Goal: Task Accomplishment & Management: Manage account settings

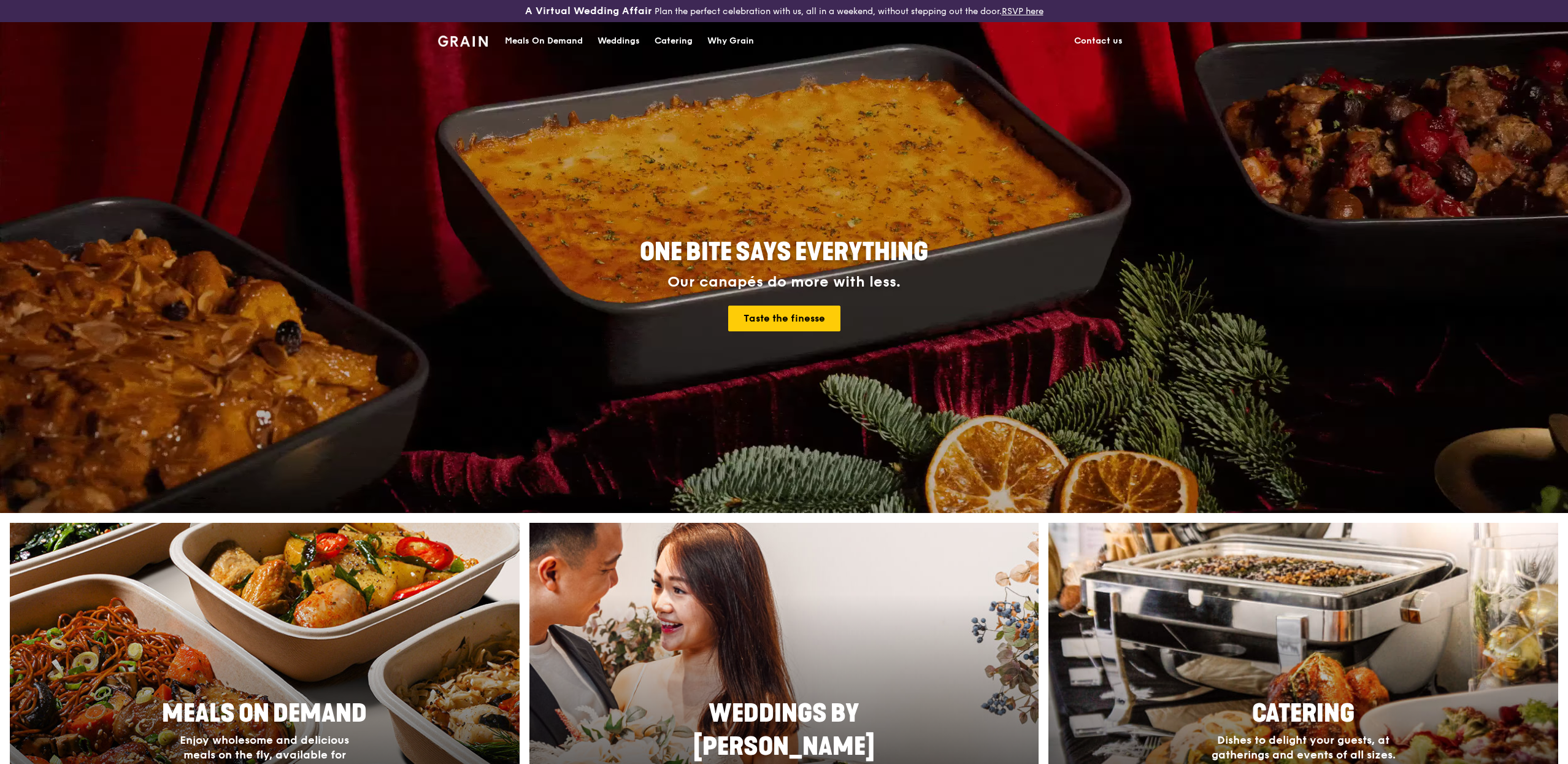
click at [544, 37] on div "Meals On Demand" at bounding box center [543, 41] width 78 height 37
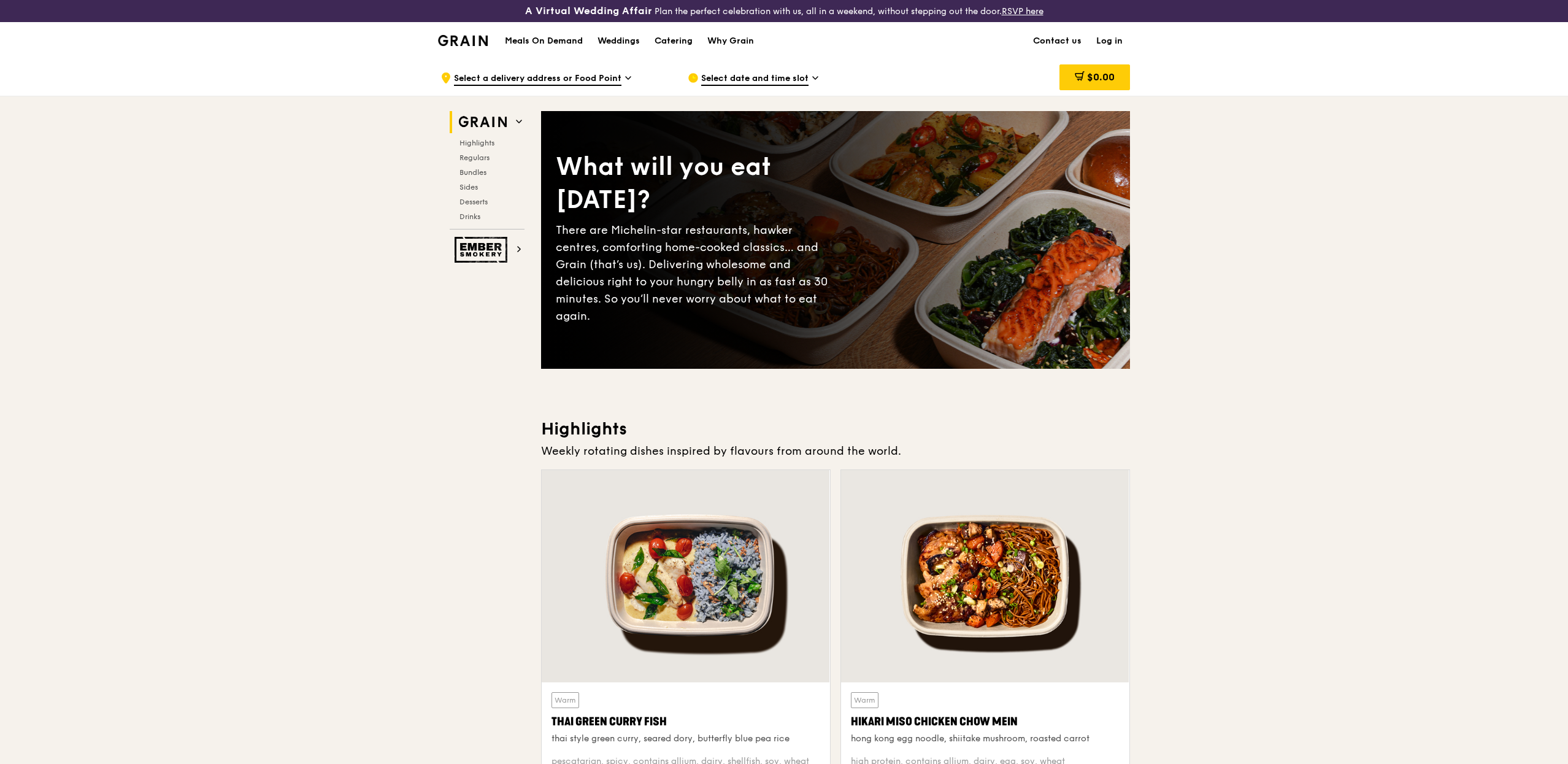
click at [1100, 42] on link "Log in" at bounding box center [1109, 41] width 41 height 37
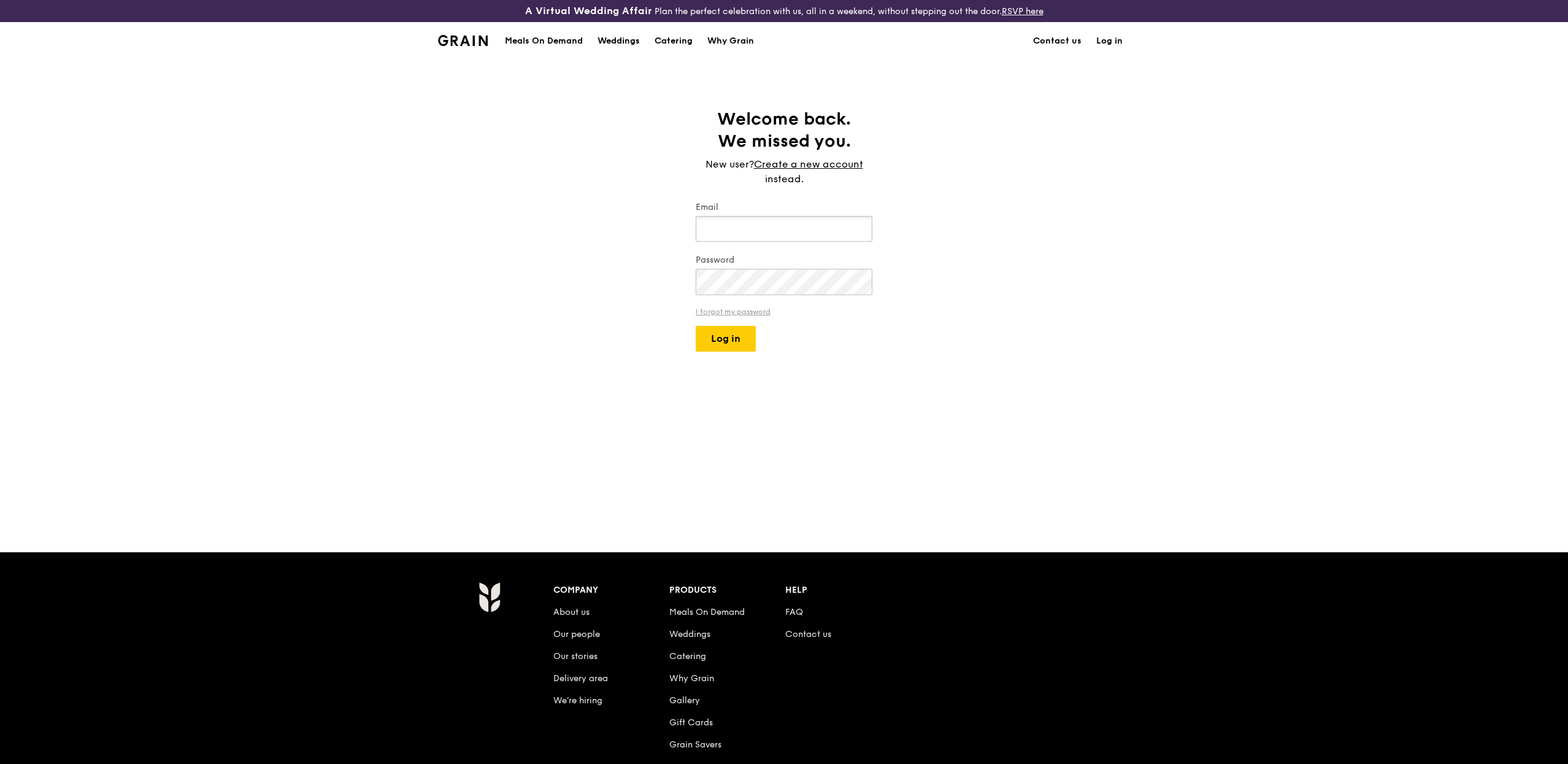
type input "[PERSON_NAME][EMAIL_ADDRESS][DOMAIN_NAME]"
click at [737, 350] on button "Log in" at bounding box center [725, 338] width 60 height 26
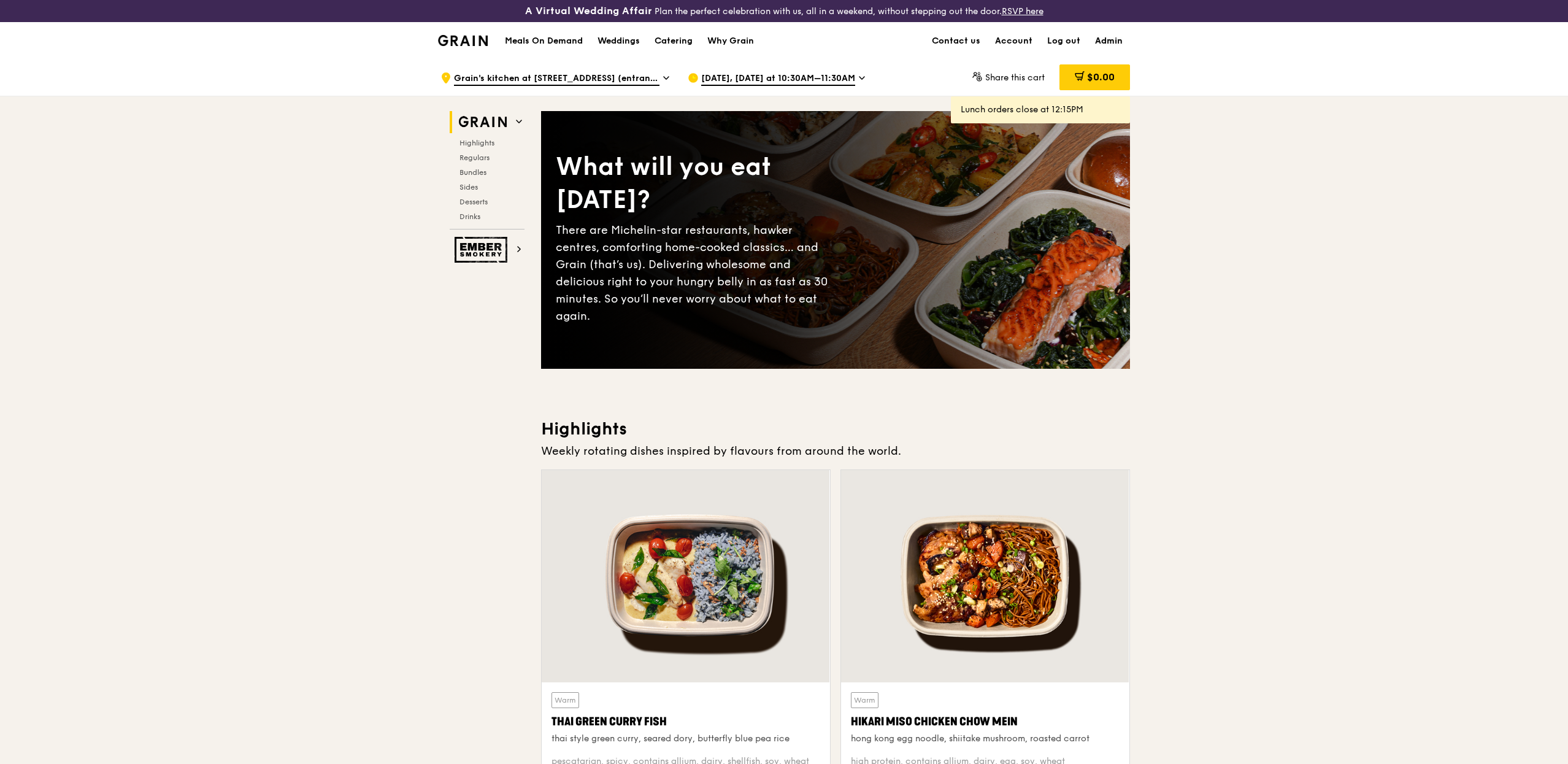
click at [1126, 41] on link "Admin" at bounding box center [1109, 41] width 42 height 37
select select "100"
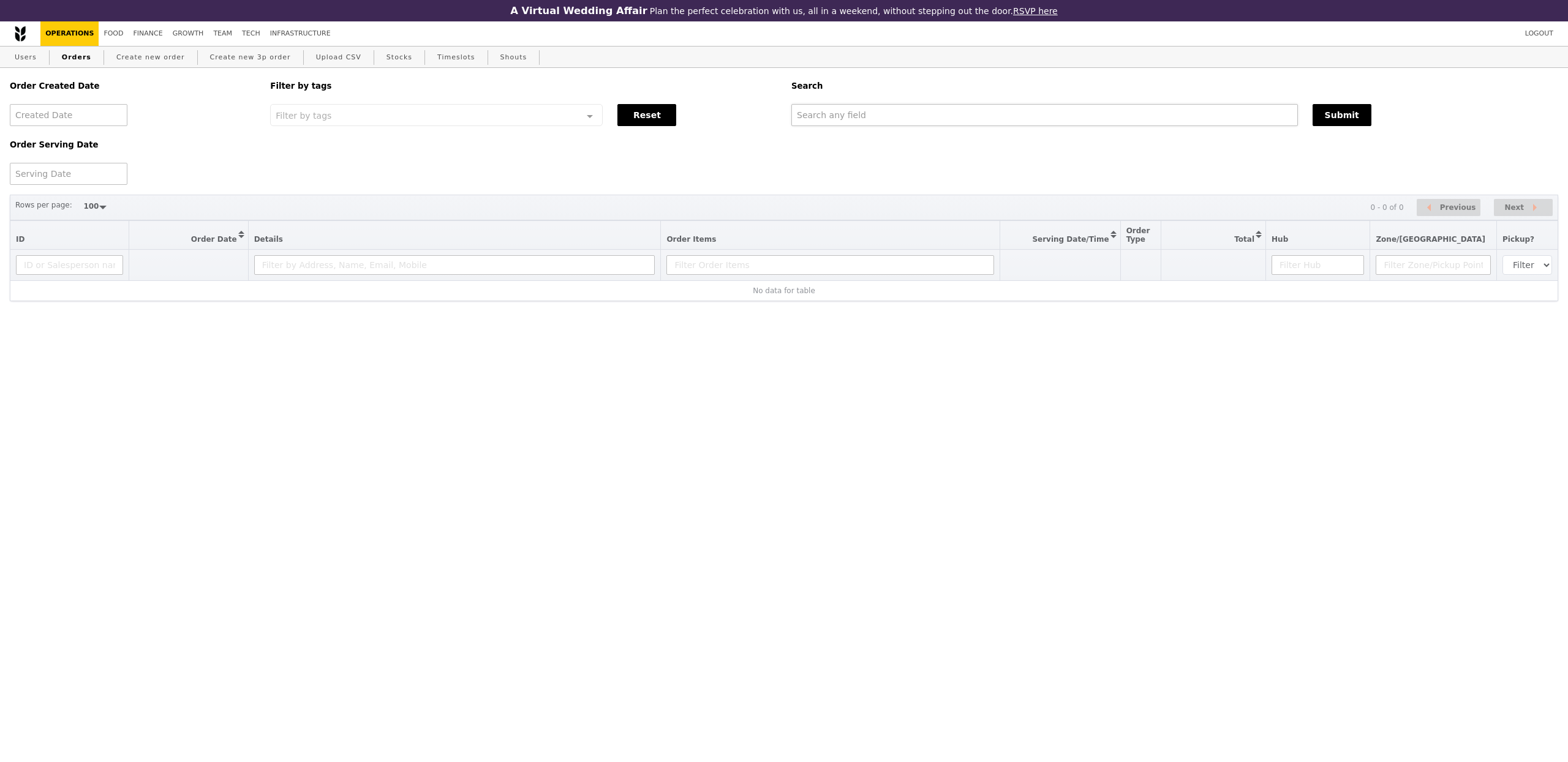
click at [860, 127] on div "Order Created Date Order Serving Date Filter by tags Filter by tags Meal_Plan W…" at bounding box center [784, 126] width 1563 height 117
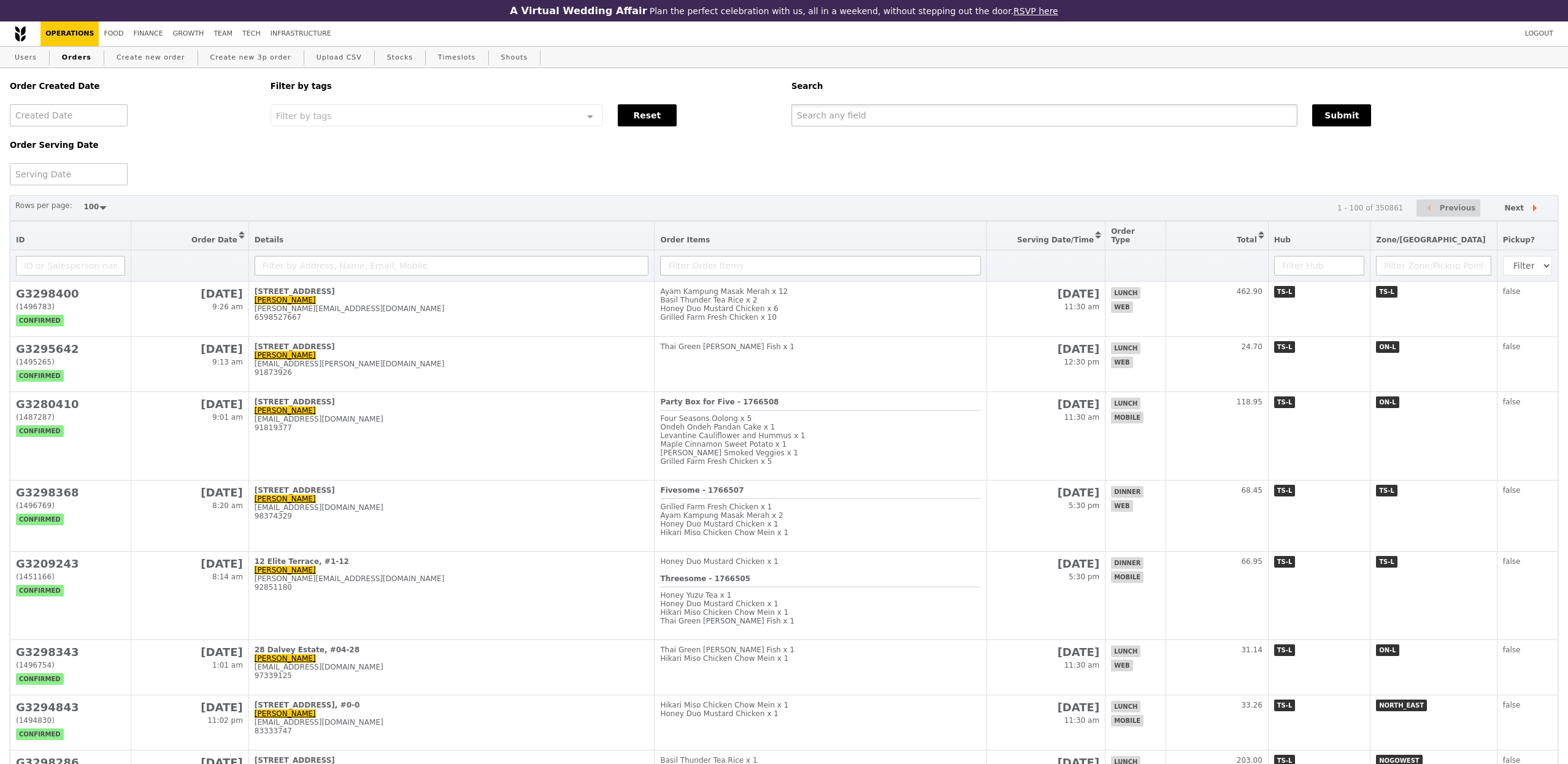
click at [870, 119] on input "text" at bounding box center [1044, 116] width 506 height 22
paste input "G3298221"
type input "G3298221"
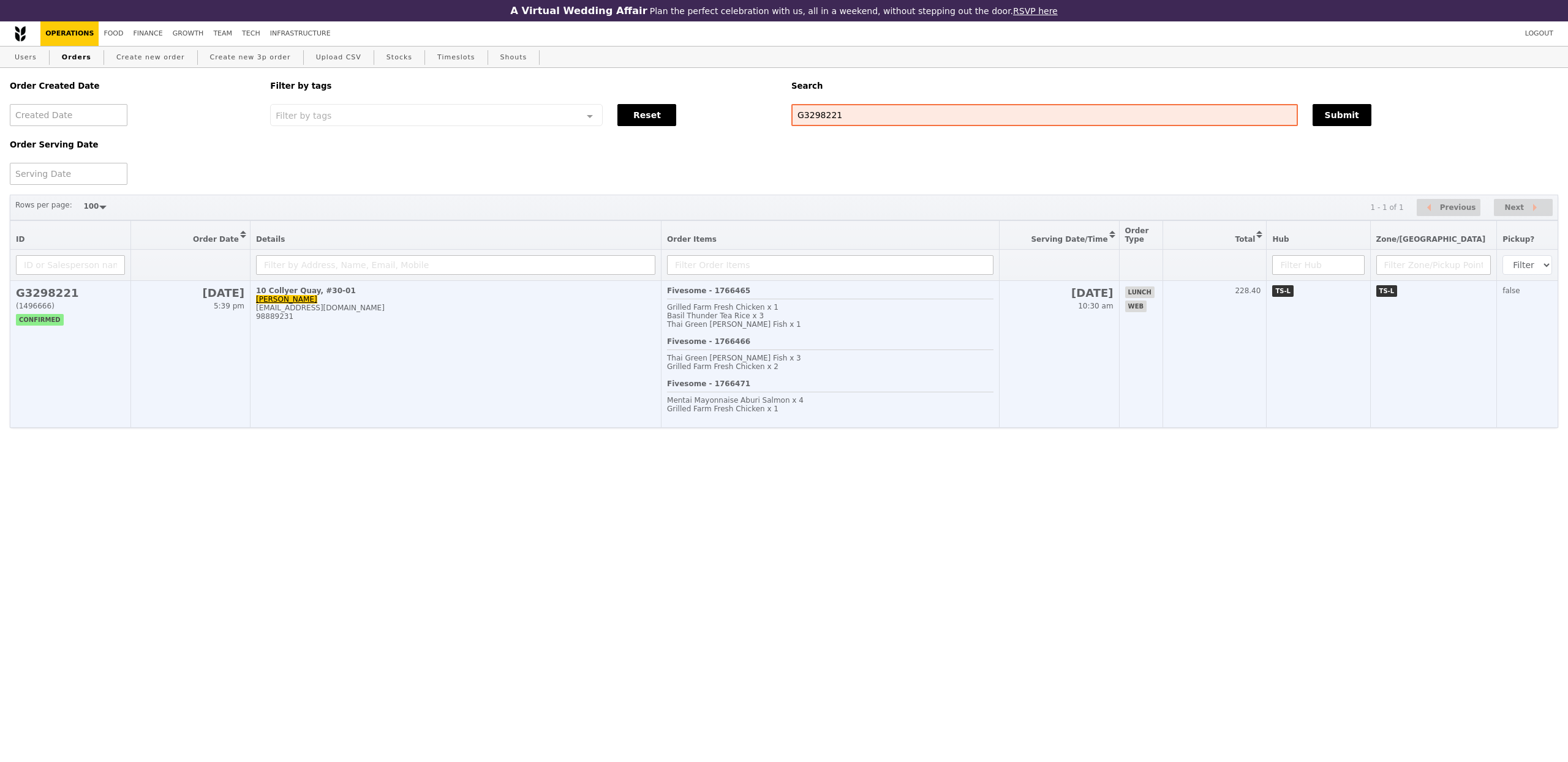
click at [447, 350] on td "[STREET_ADDRESS]-01 [PERSON_NAME] [EMAIL_ADDRESS][DOMAIN_NAME] 98889231" at bounding box center [455, 354] width 411 height 147
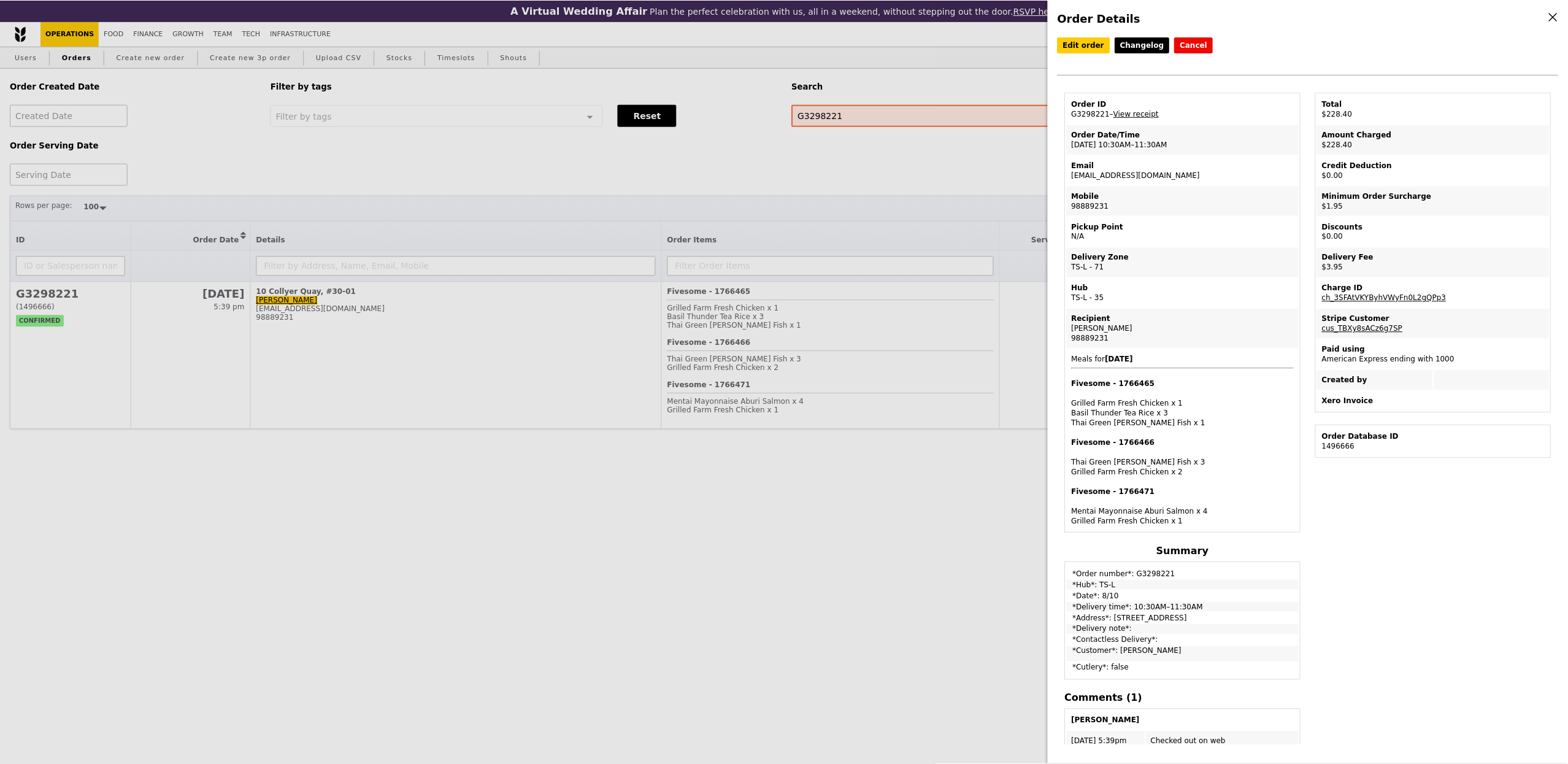
scroll to position [6, 0]
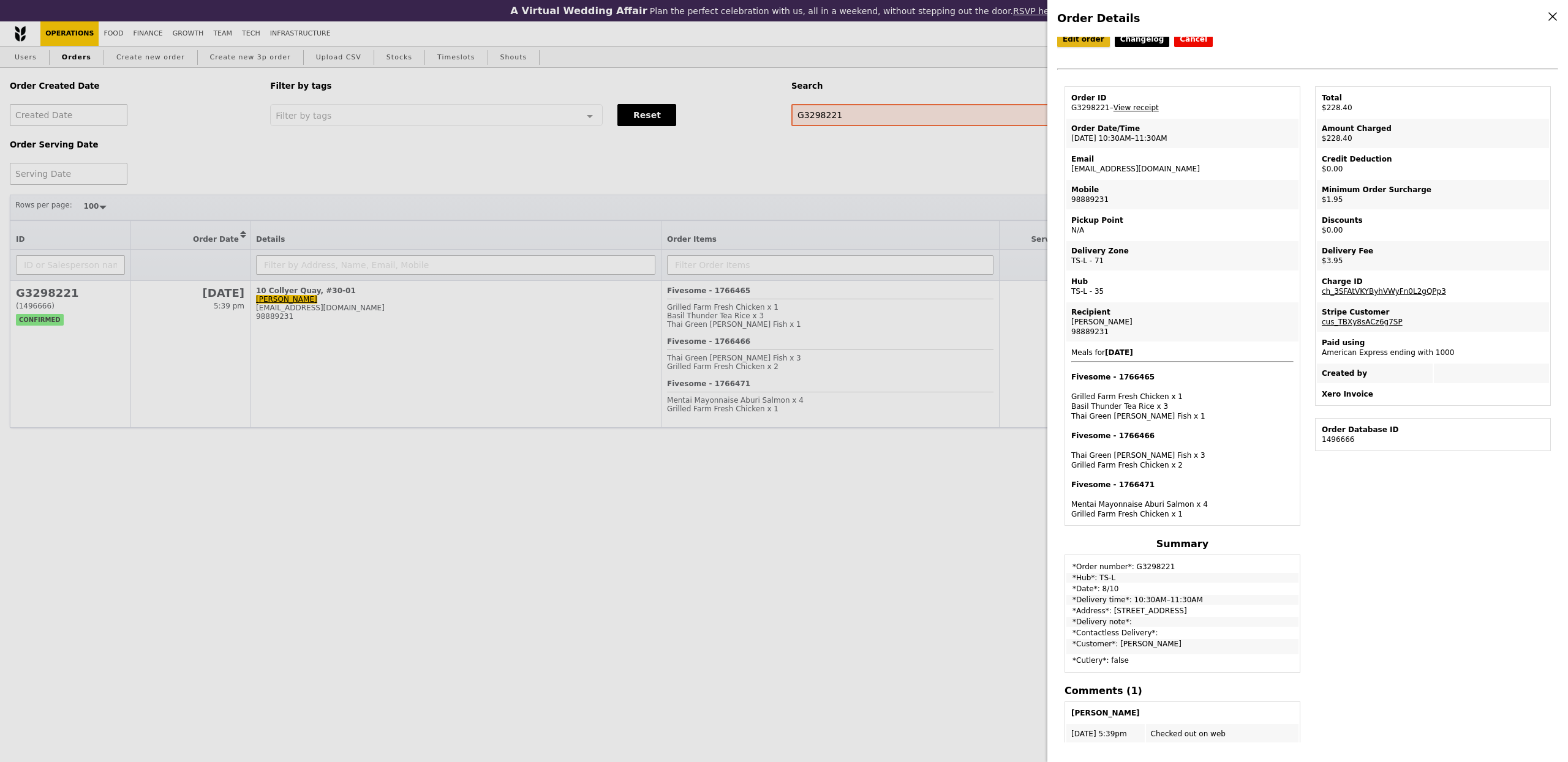
click at [1083, 42] on link "Edit order" at bounding box center [1084, 39] width 53 height 16
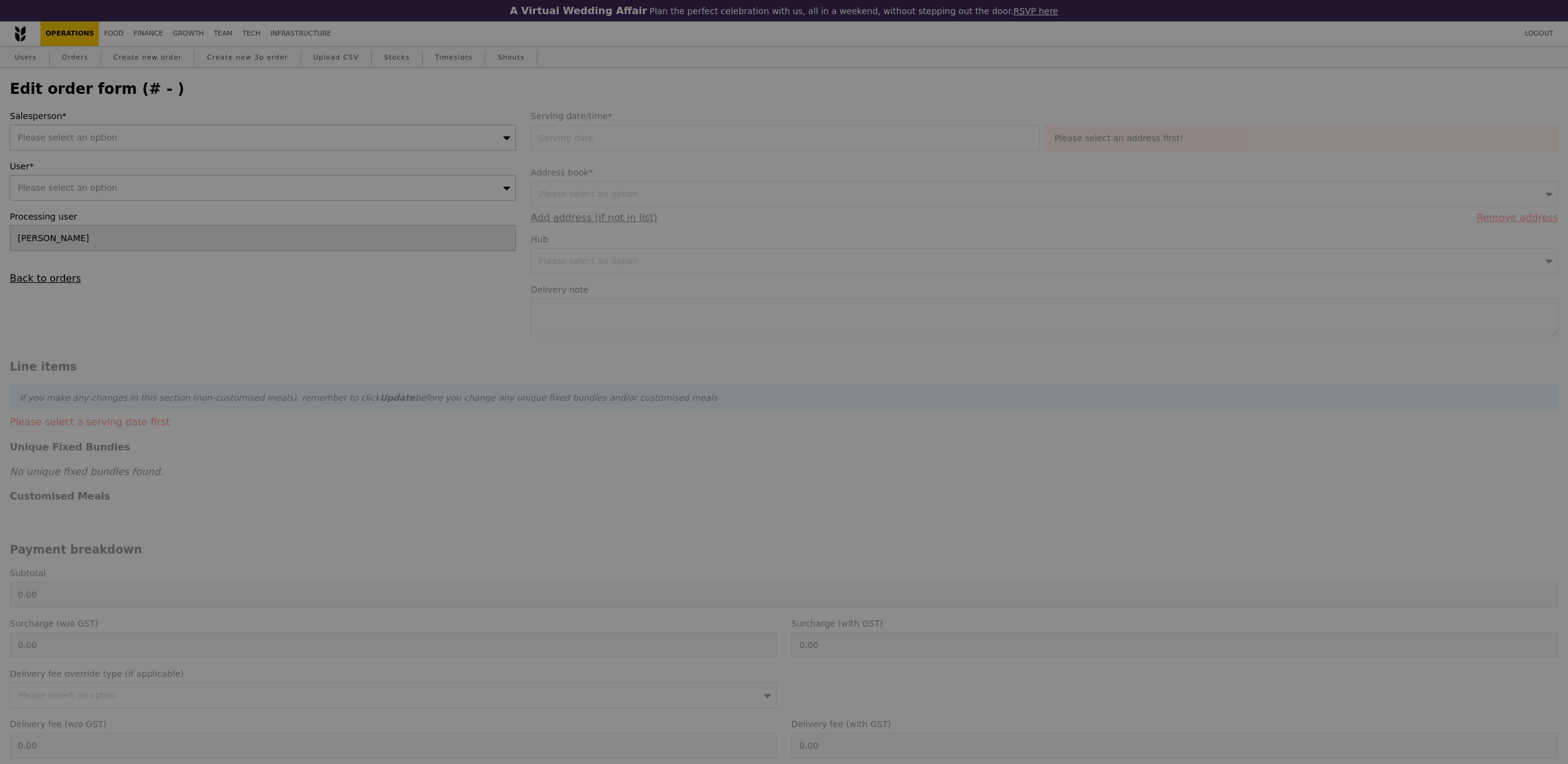
type input "[DATE]"
type input "222.50"
type input "1.79"
type input "1.95"
type input "2.71"
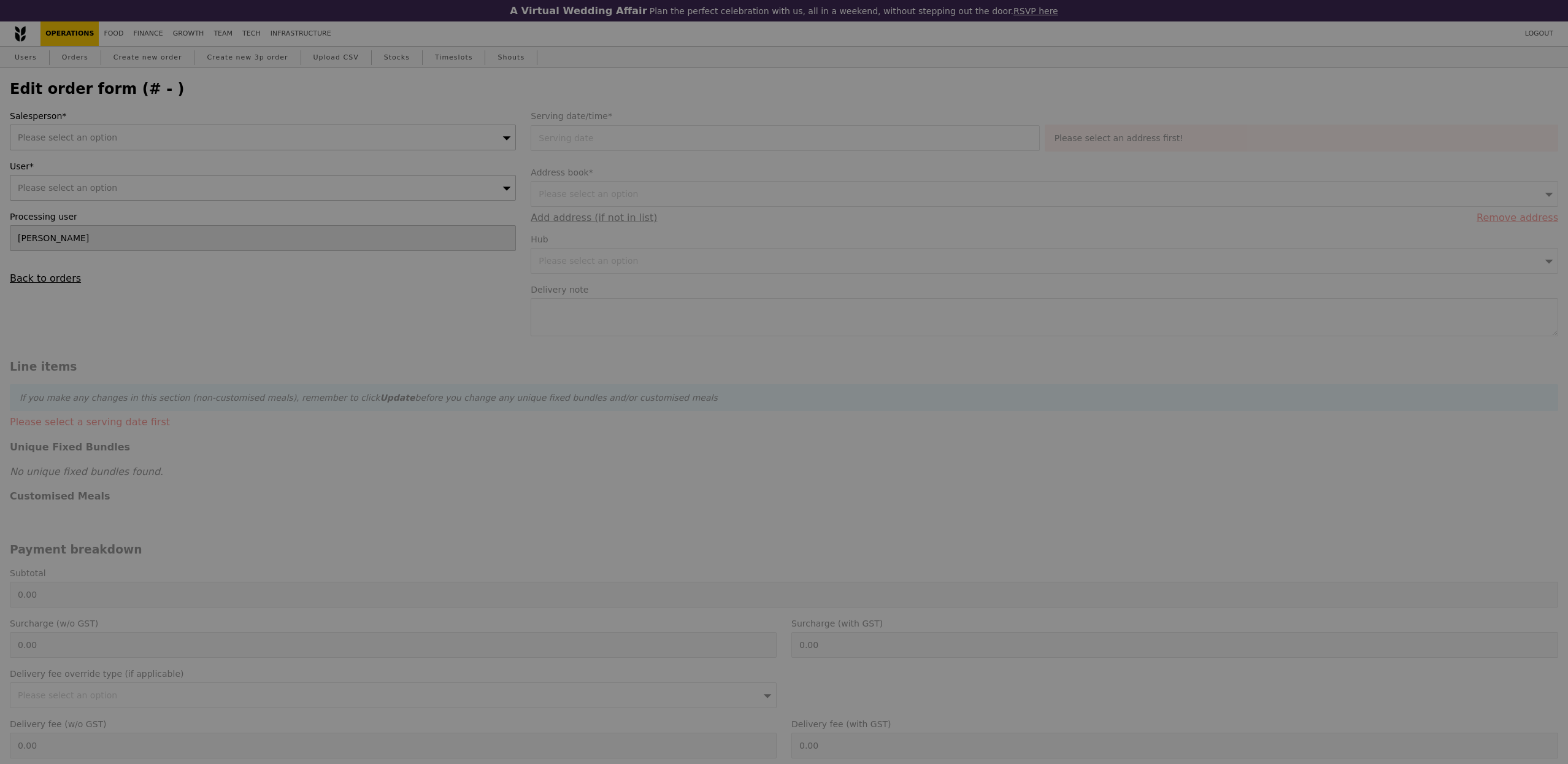
type input "2.95"
type input "227.40"
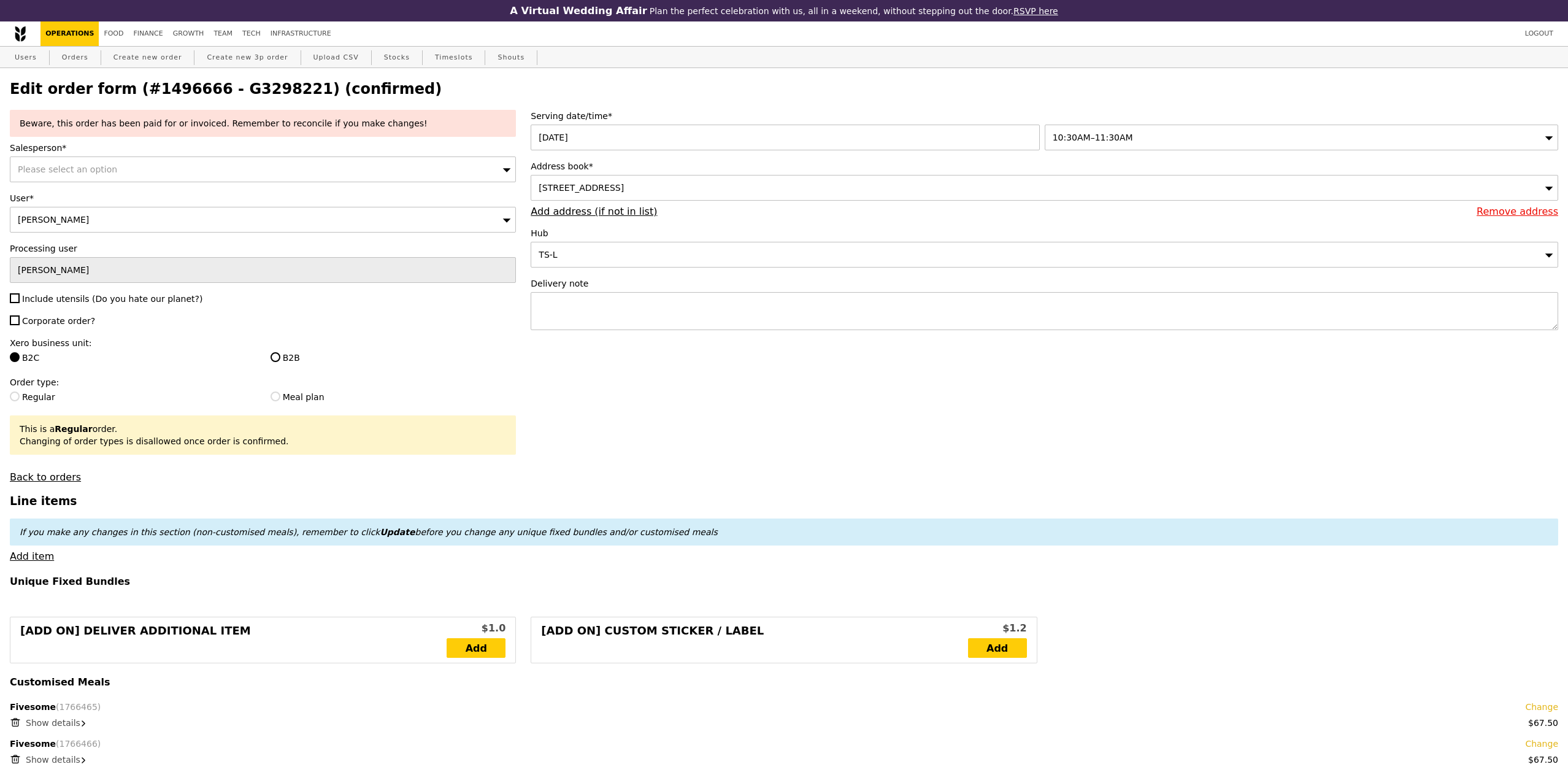
click at [1084, 132] on span "10:30AM–11:30AM" at bounding box center [1093, 137] width 80 height 10
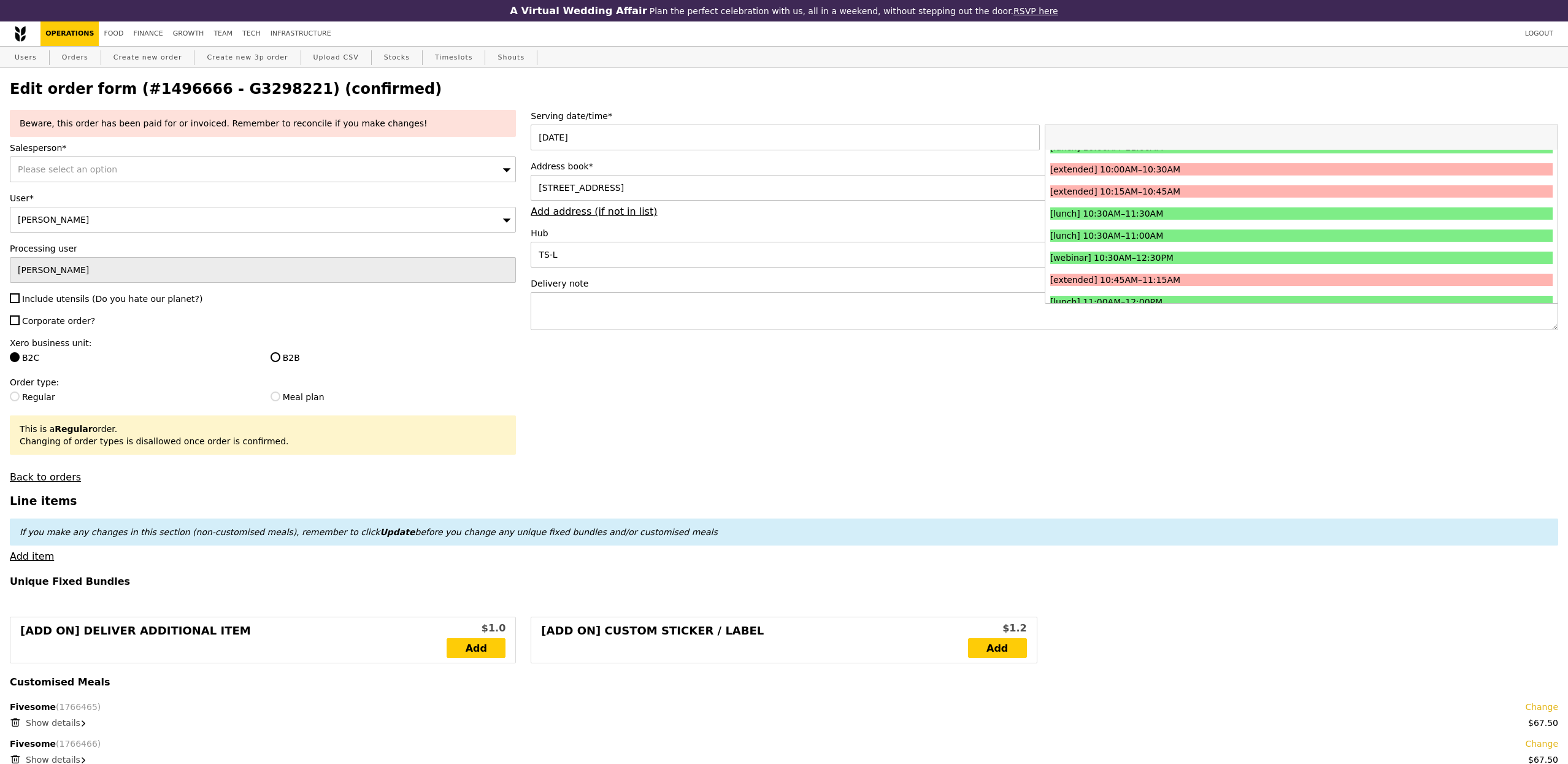
scroll to position [251, 0]
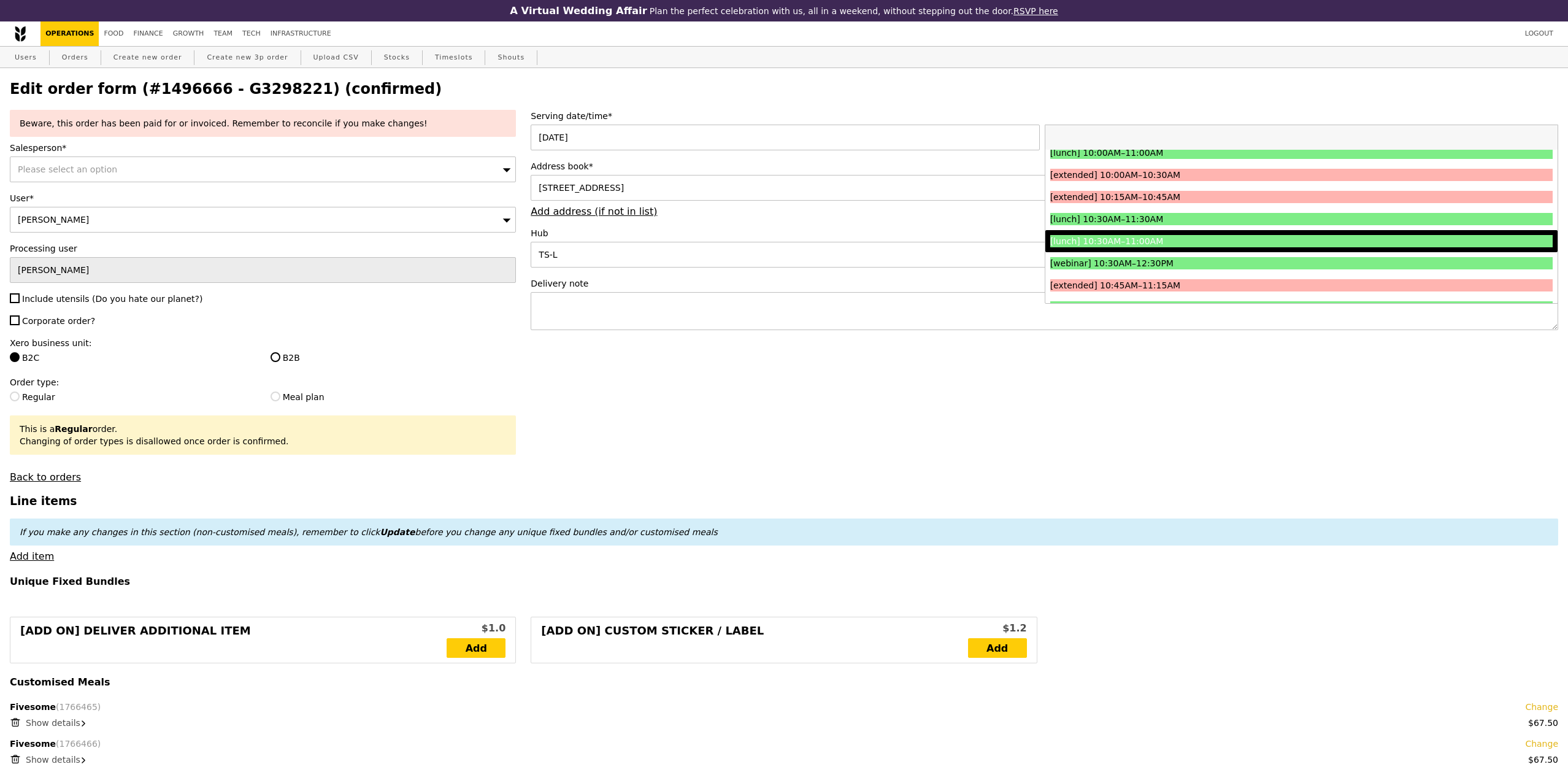
click at [1174, 250] on li "[lunch] 10:30AM–11:00AM" at bounding box center [1301, 241] width 512 height 22
type input "Loading..."
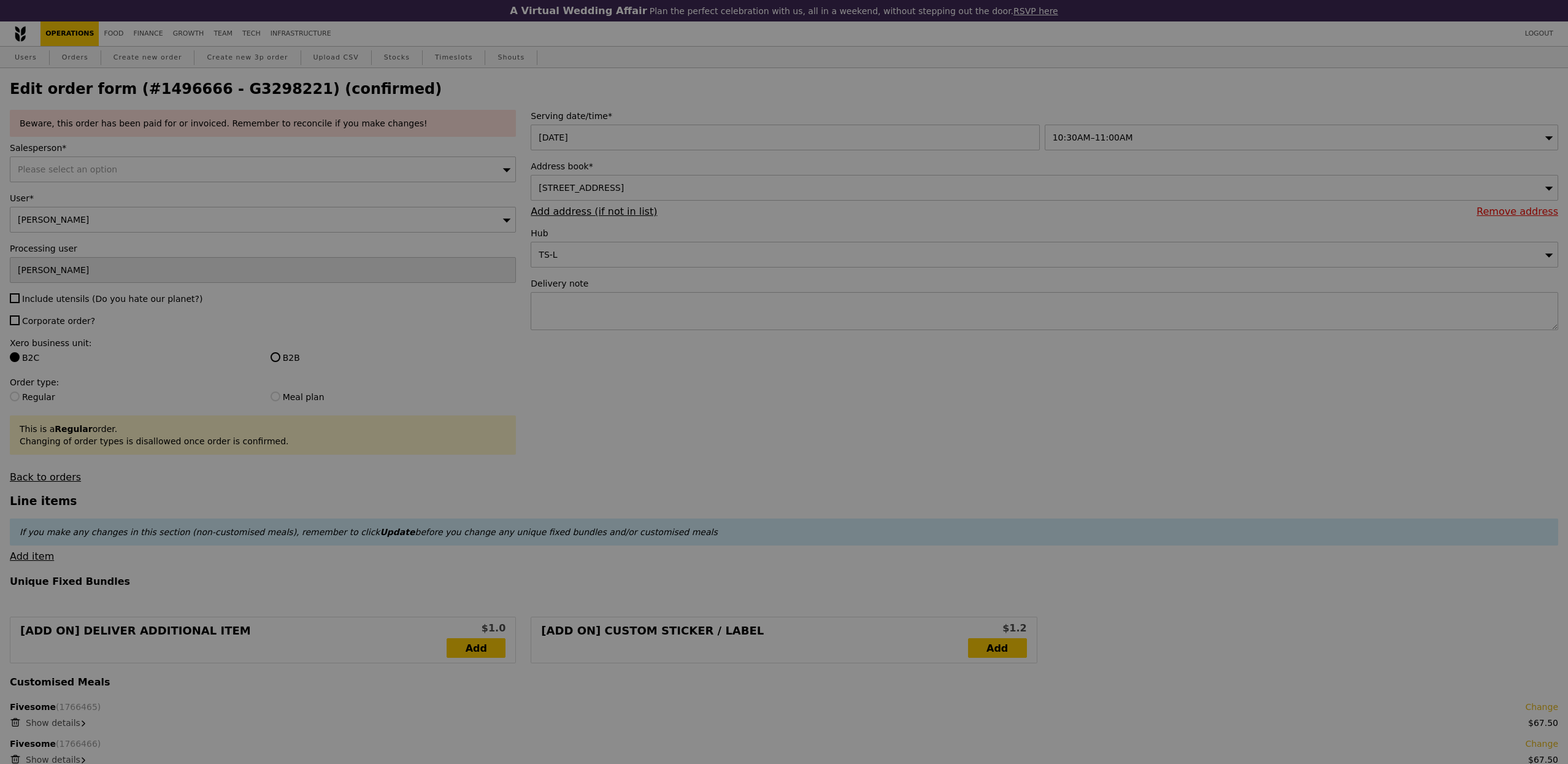
type input "0.00"
type input "10.83"
type input "11.80"
type input "13.75"
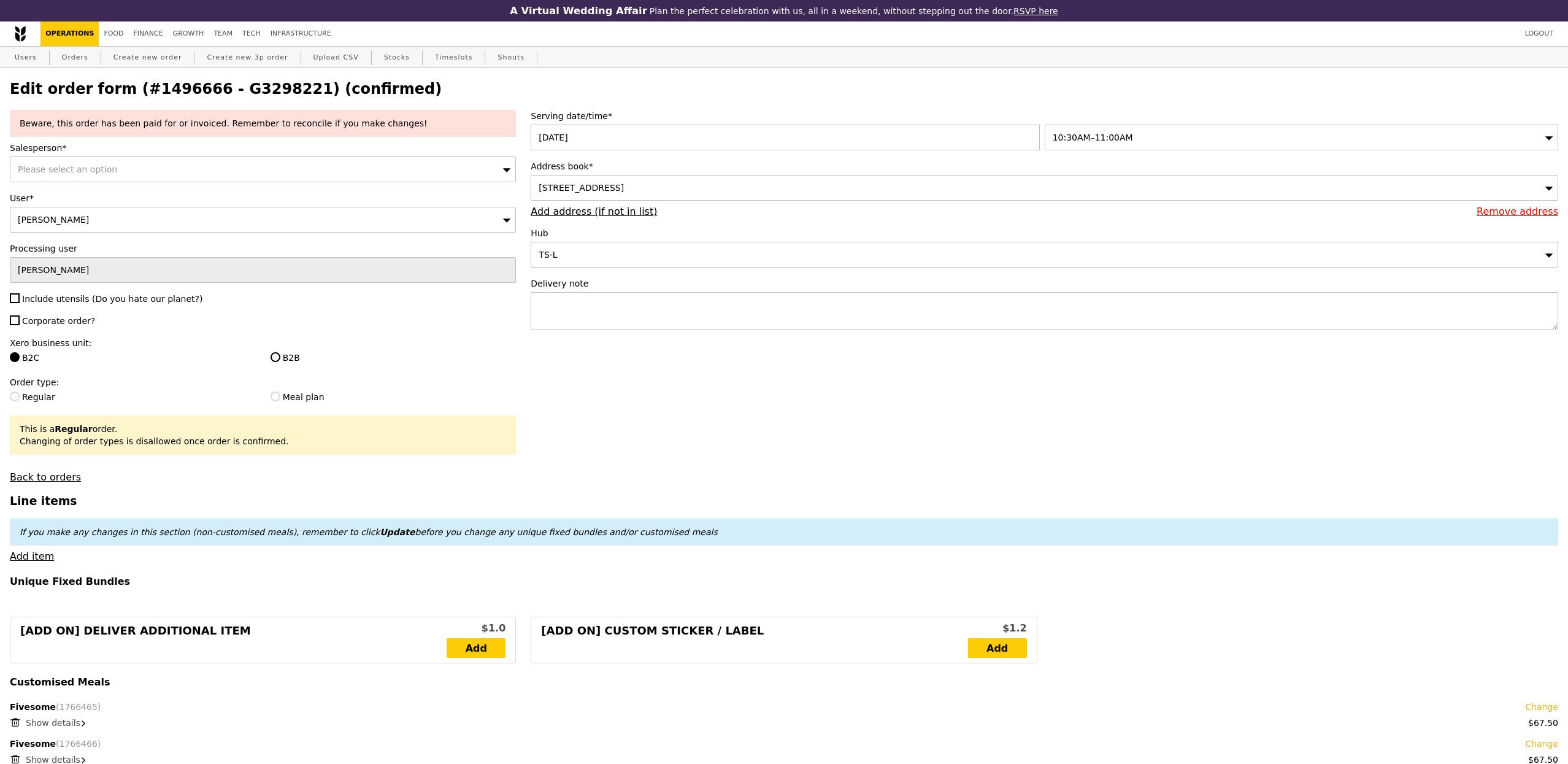
type input "Update"
click at [99, 296] on span "Include utensils (Do you hate our planet?)" at bounding box center [112, 299] width 181 height 10
click at [20, 296] on input "Include utensils (Do you hate our planet?)" at bounding box center [14, 298] width 10 height 10
checkbox input "true"
click at [44, 324] on span "Corporate order?" at bounding box center [59, 321] width 73 height 10
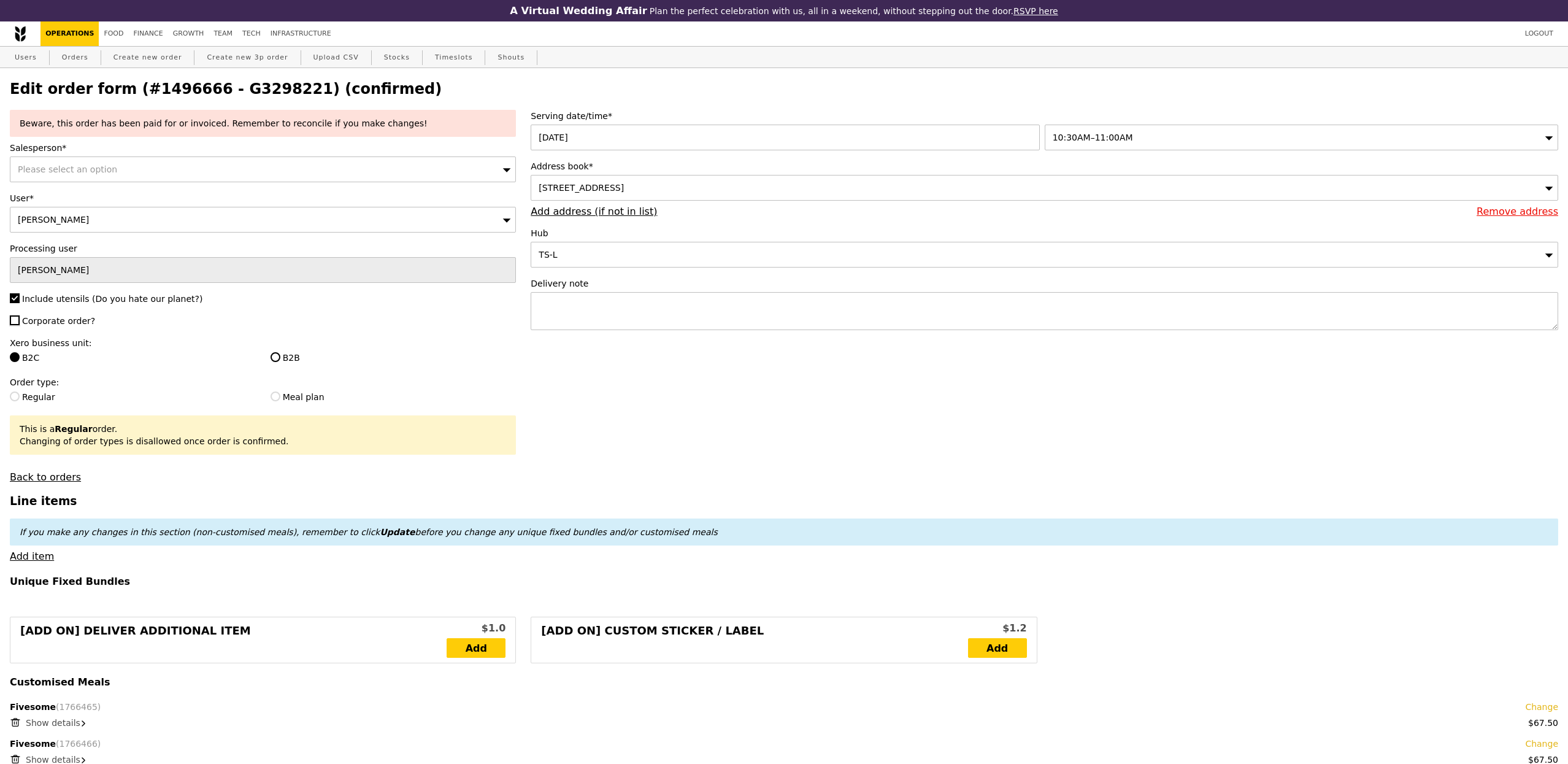
click at [20, 324] on input "Corporate order?" at bounding box center [14, 320] width 10 height 10
checkbox input "true"
click at [151, 176] on div "Please select an option" at bounding box center [263, 169] width 506 height 26
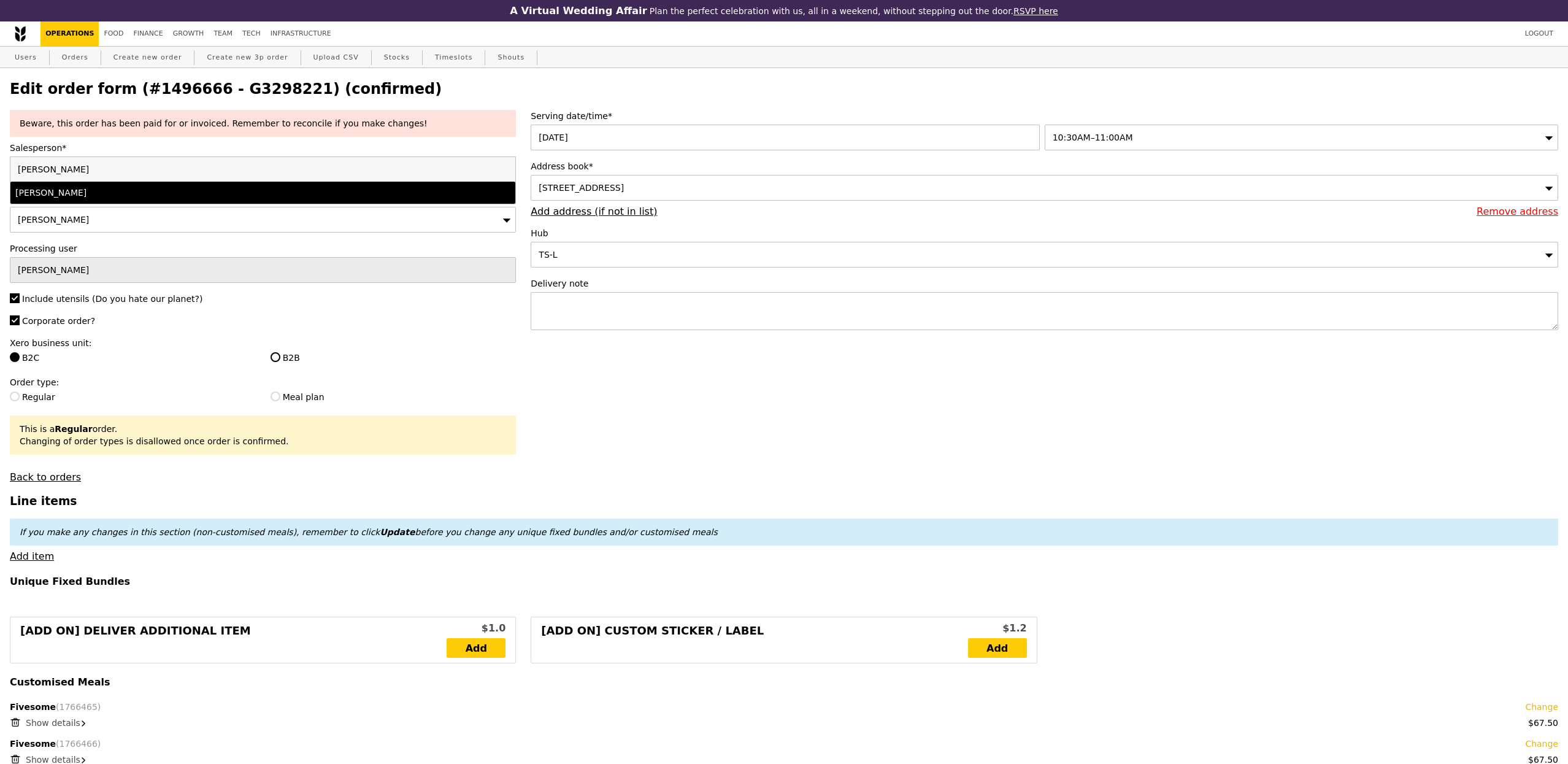
type input "[PERSON_NAME]"
click at [41, 190] on div "[PERSON_NAME]" at bounding box center [200, 192] width 371 height 12
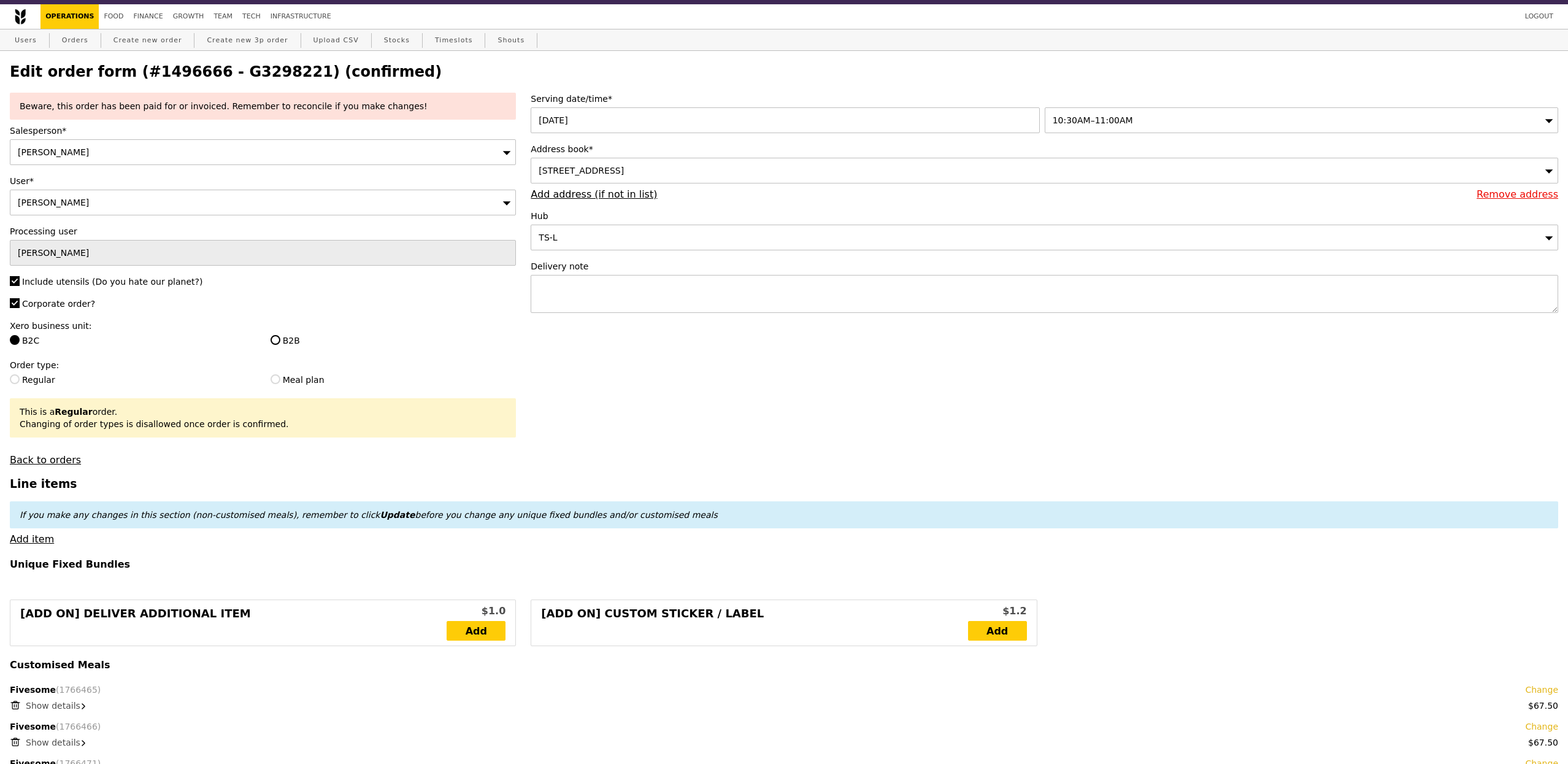
scroll to position [2459, 0]
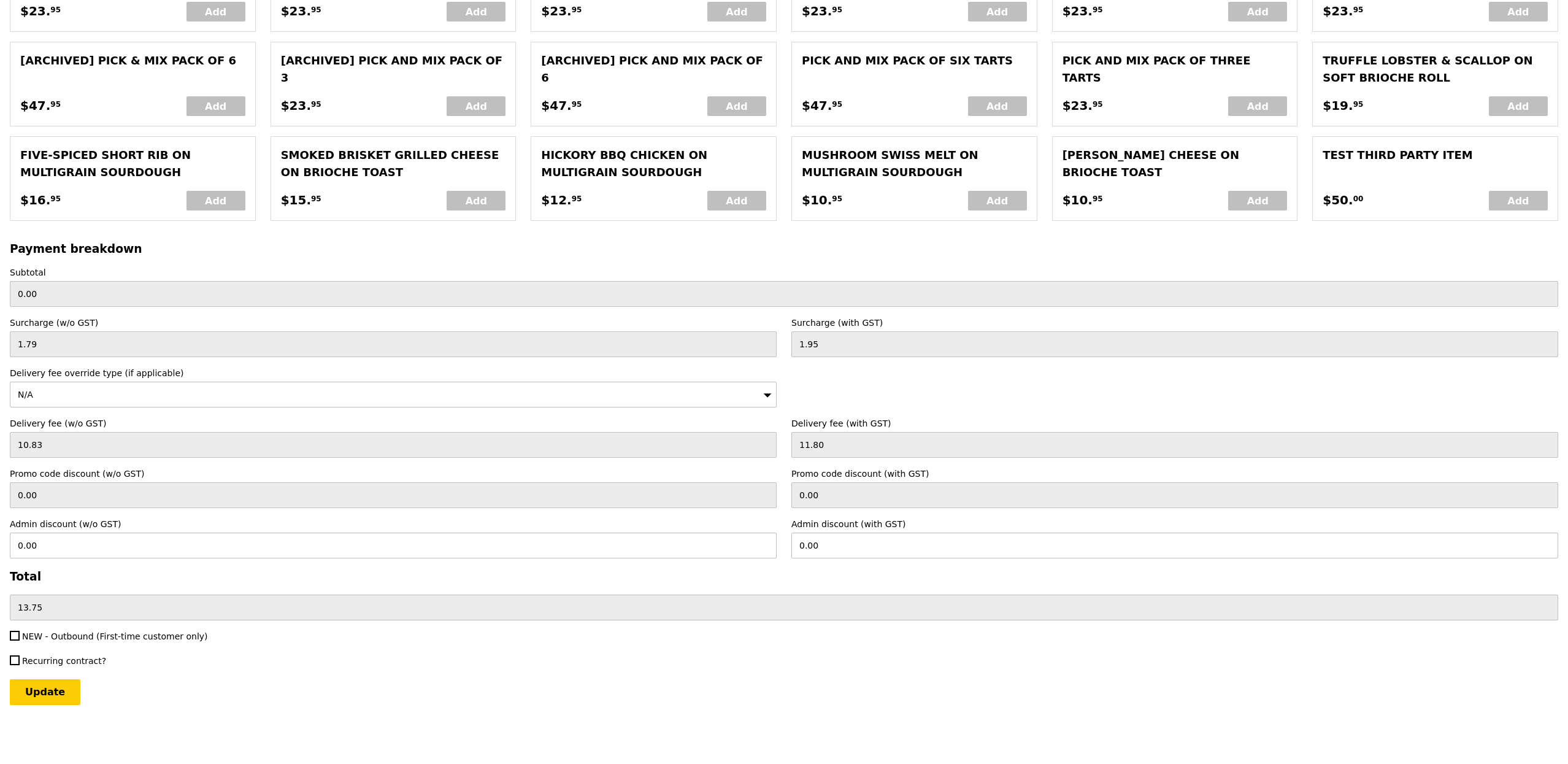
click at [72, 687] on input "Update" at bounding box center [45, 692] width 70 height 26
type input "Loading..."
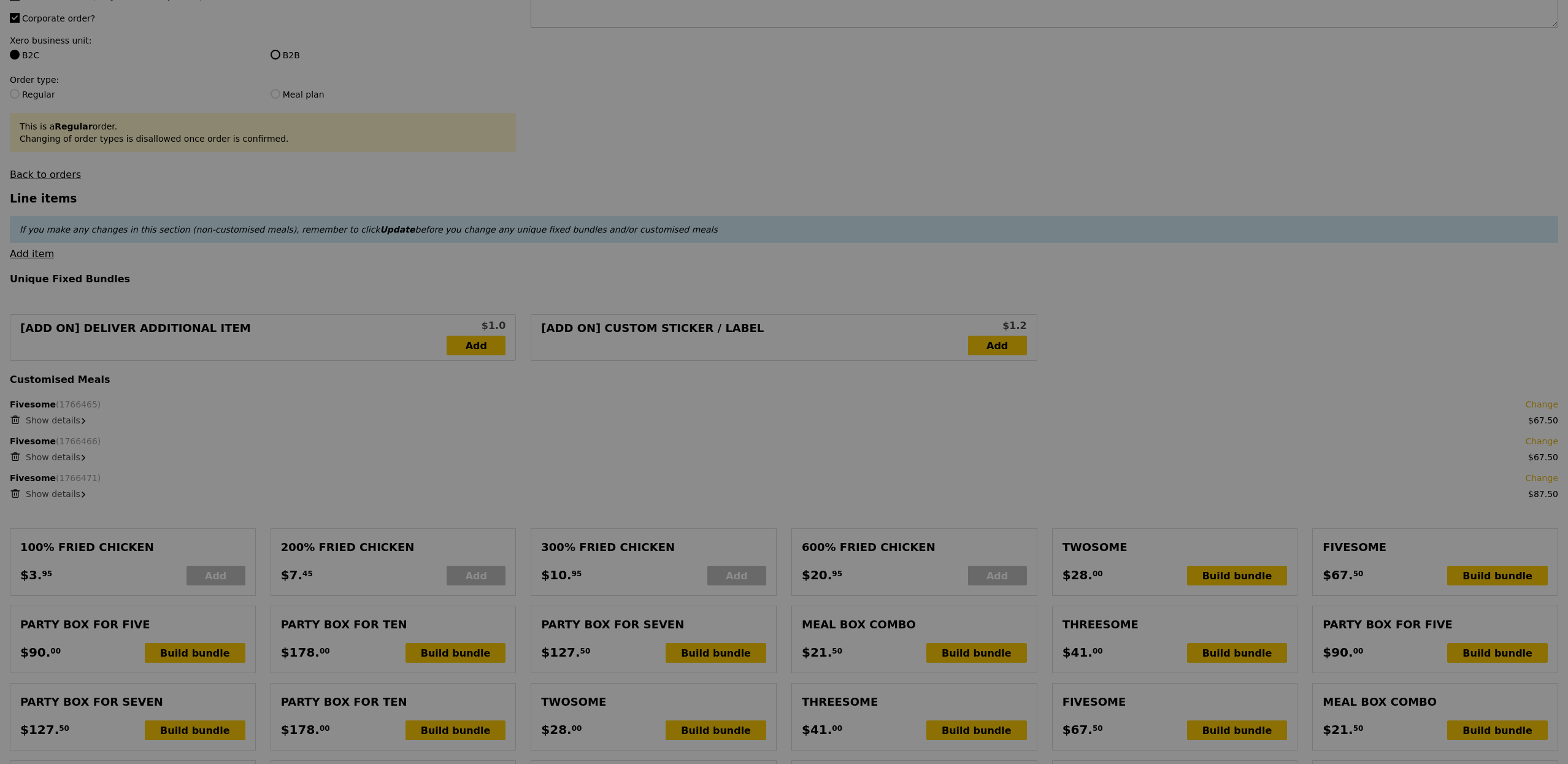
scroll to position [0, 0]
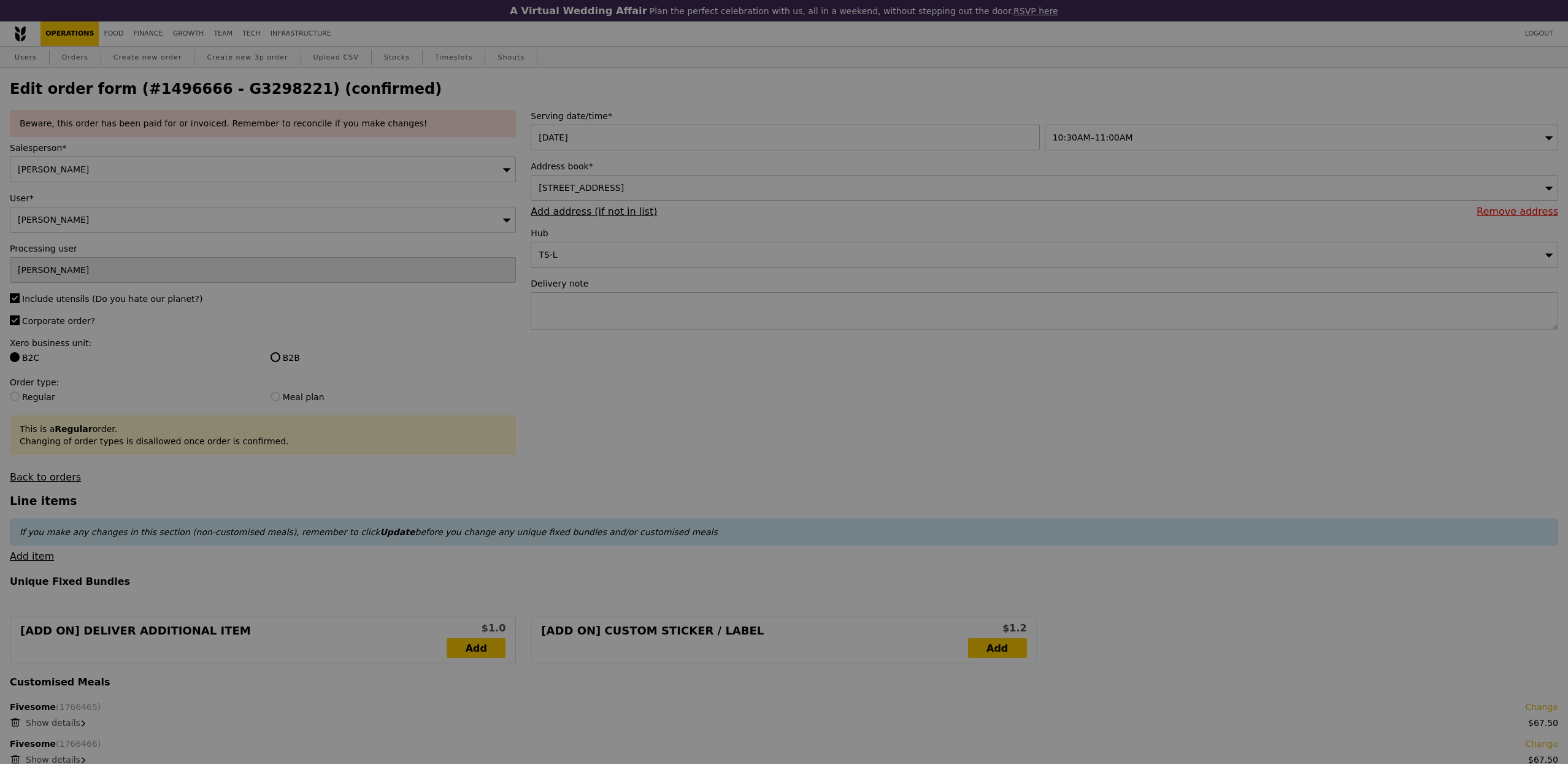
type input "222.50"
type input "3.62"
type input "3.95"
type input "228.40"
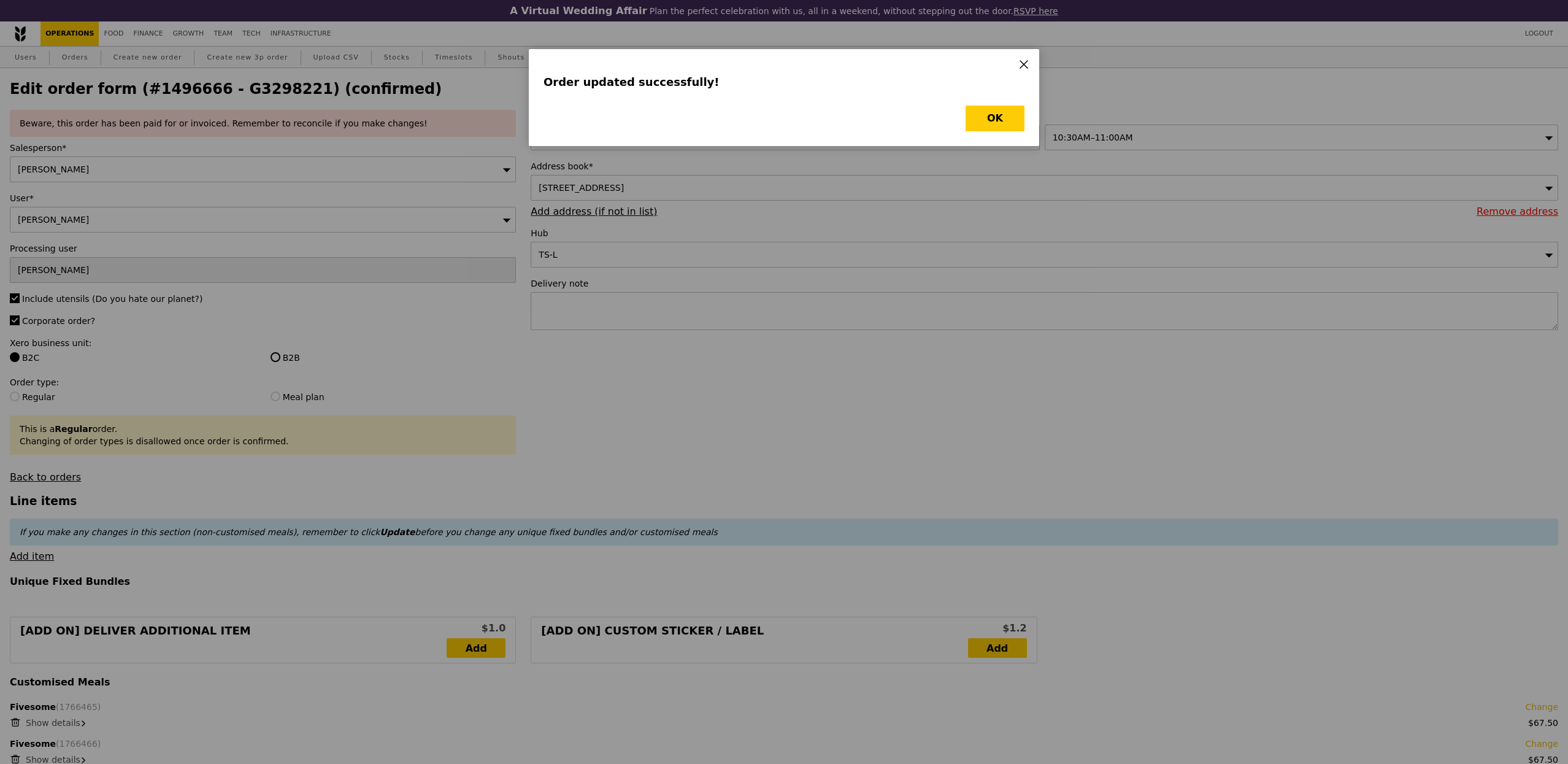
type input "Update"
click at [1004, 116] on button "OK" at bounding box center [995, 118] width 59 height 26
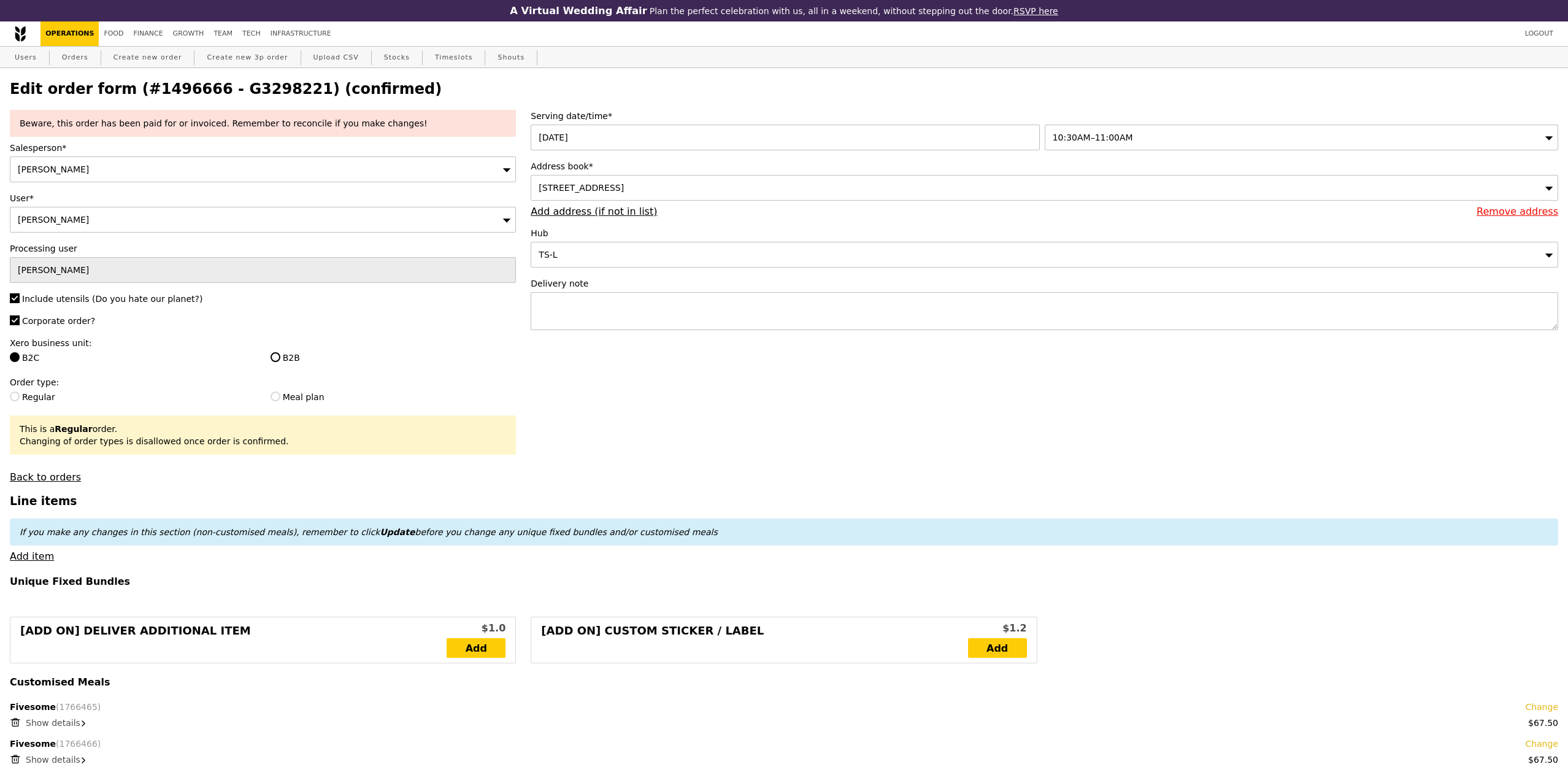
click at [251, 83] on h2 "Edit order form (#1496666 - G3298221) (confirmed)" at bounding box center [783, 89] width 1548 height 17
copy h2 "G3298221"
